Goal: Complete application form

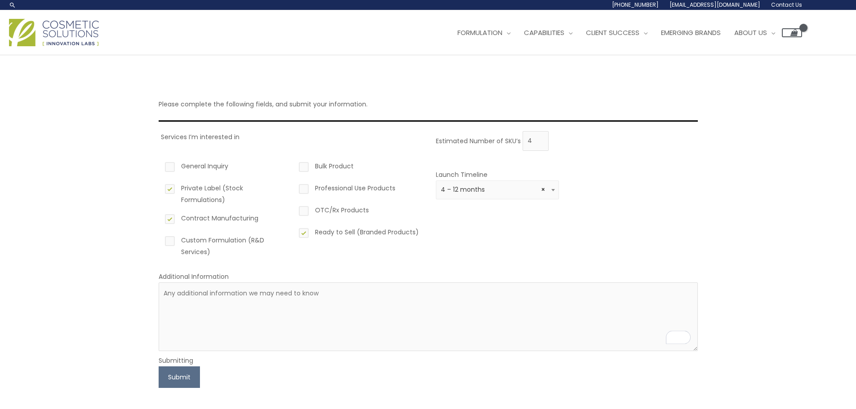
select select "3"
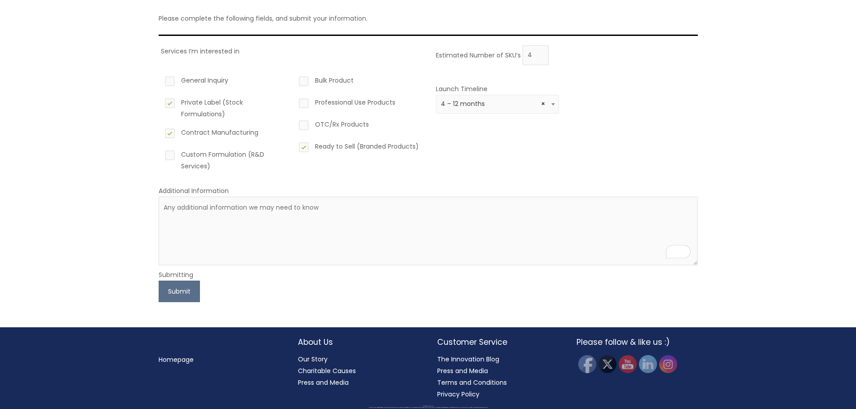
scroll to position [86, 0]
drag, startPoint x: 267, startPoint y: 46, endPoint x: 226, endPoint y: 21, distance: 47.6
click at [263, 40] on div "Please complete the following fields, and submit your information. Services I’m…" at bounding box center [428, 148] width 539 height 307
click at [193, 291] on button "Submit" at bounding box center [179, 292] width 41 height 22
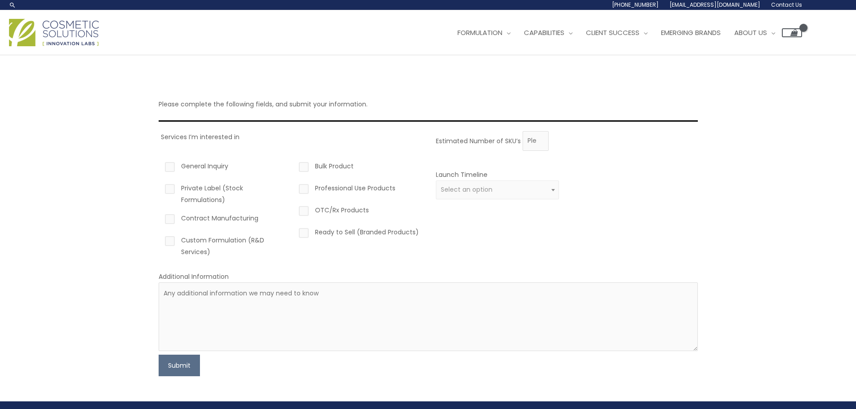
click at [171, 170] on label "General Inquiry" at bounding box center [225, 167] width 124 height 15
click at [160, 166] on input "General Inquiry" at bounding box center [157, 163] width 6 height 6
checkbox input "true"
click at [302, 231] on label "Ready to Sell (Branded Products)" at bounding box center [359, 233] width 124 height 15
click at [294, 231] on input "Ready to Sell (Branded Products)" at bounding box center [291, 229] width 6 height 6
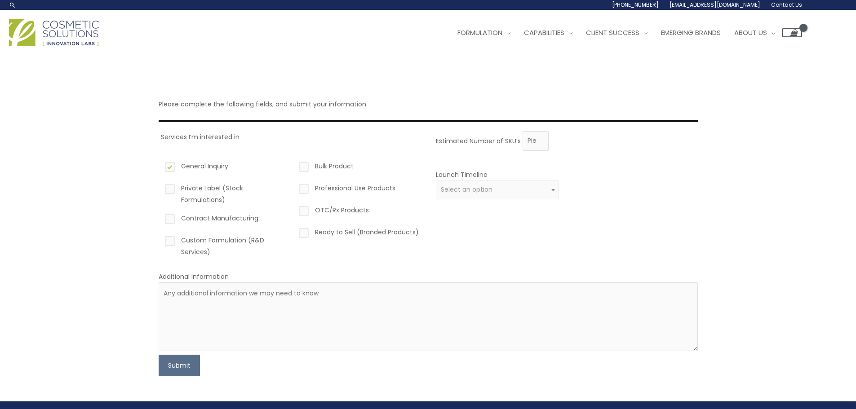
checkbox input "true"
click at [468, 193] on span "Select an option" at bounding box center [467, 189] width 52 height 9
select select "3"
click at [174, 188] on label "Private Label (Stock Formulations)" at bounding box center [225, 193] width 124 height 23
click at [160, 188] on input "Private Label (Stock Formulations)" at bounding box center [157, 185] width 6 height 6
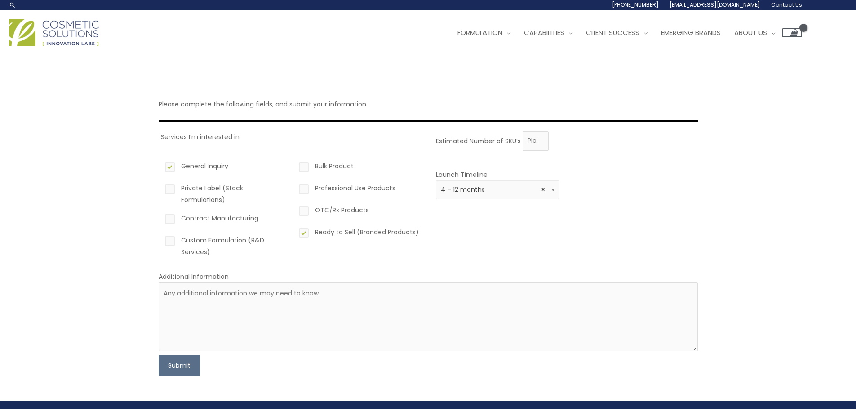
checkbox input "true"
drag, startPoint x: 181, startPoint y: 367, endPoint x: 758, endPoint y: 224, distance: 595.3
click at [771, 243] on div "Please complete the following fields, and submit your information. Services I’m…" at bounding box center [428, 228] width 856 height 346
click at [535, 138] on input "1" at bounding box center [535, 141] width 26 height 20
click at [540, 144] on input "0" at bounding box center [535, 141] width 26 height 20
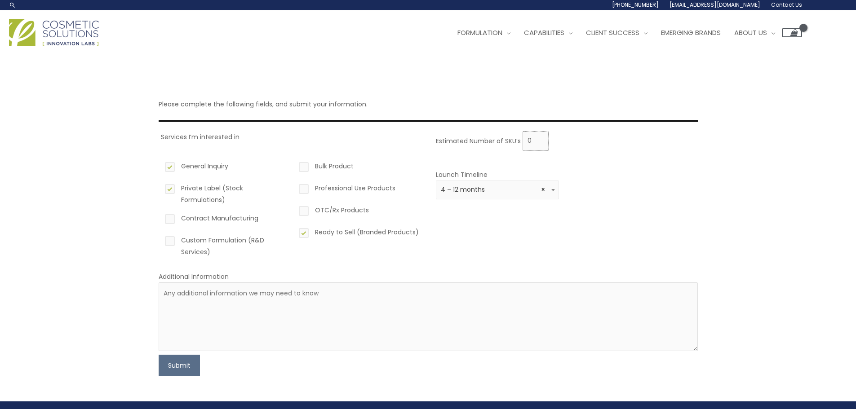
click at [540, 144] on input "0" at bounding box center [535, 141] width 26 height 20
click at [540, 137] on input "1" at bounding box center [535, 141] width 26 height 20
click at [540, 137] on input "2" at bounding box center [535, 141] width 26 height 20
click at [540, 137] on input "3" at bounding box center [535, 141] width 26 height 20
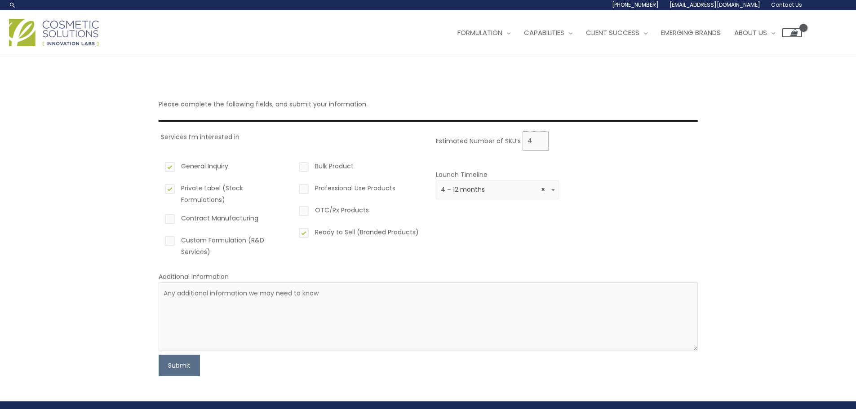
type input "4"
click at [540, 137] on input "4" at bounding box center [535, 141] width 26 height 20
click at [183, 363] on button "Submit" at bounding box center [179, 366] width 41 height 22
